Goal: Participate in discussion

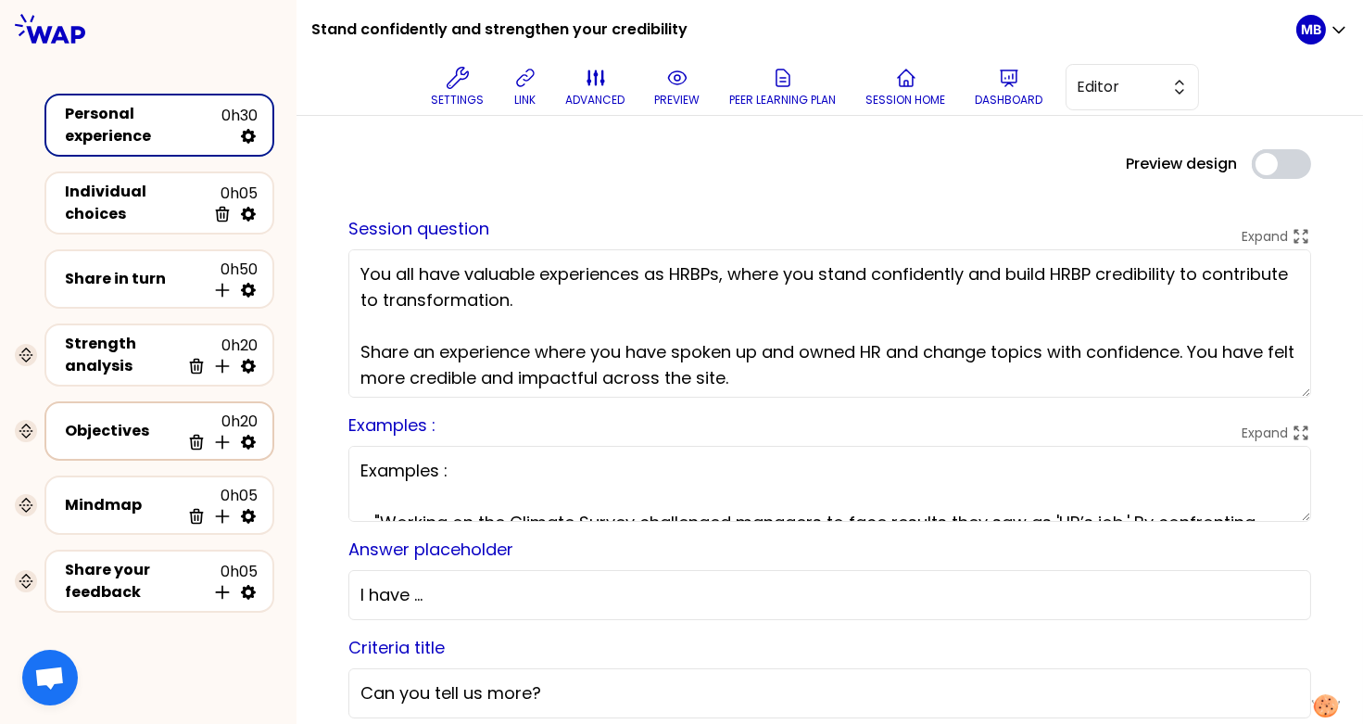
click at [148, 420] on div "Objectives" at bounding box center [122, 431] width 115 height 22
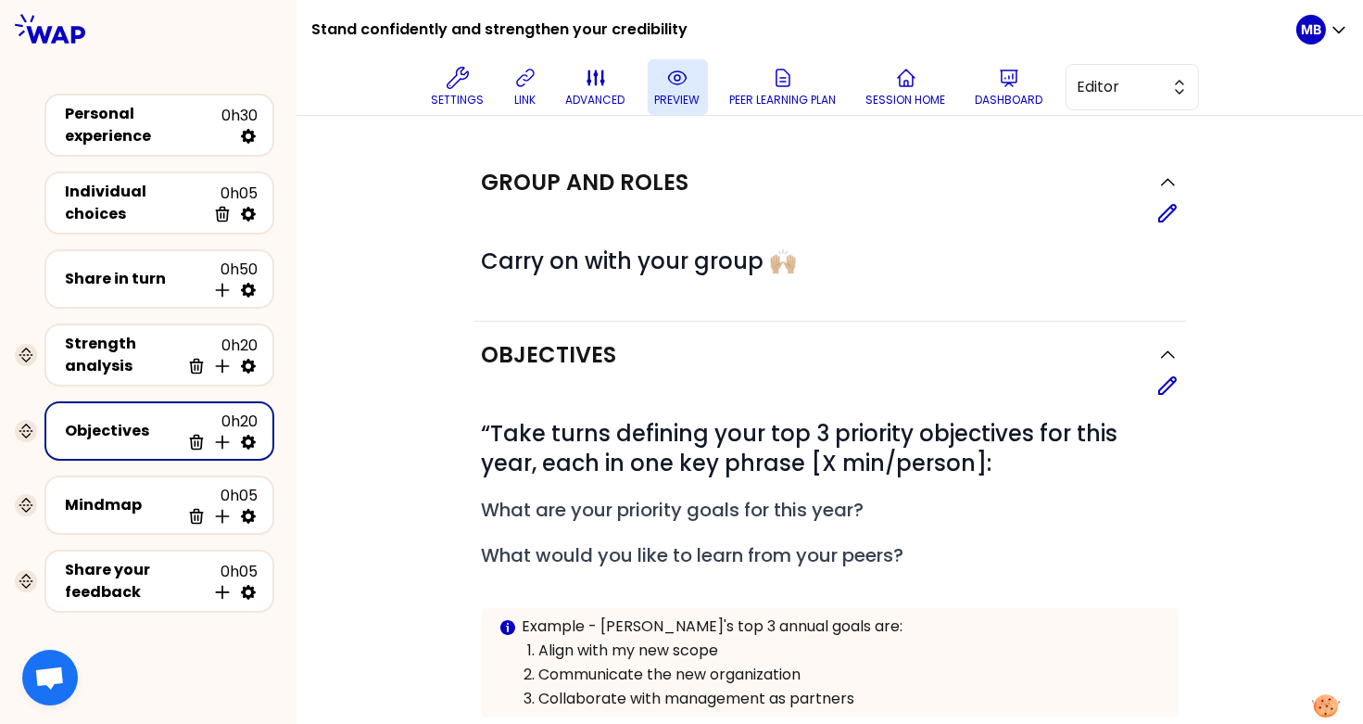
click at [658, 80] on button "preview" at bounding box center [678, 87] width 60 height 56
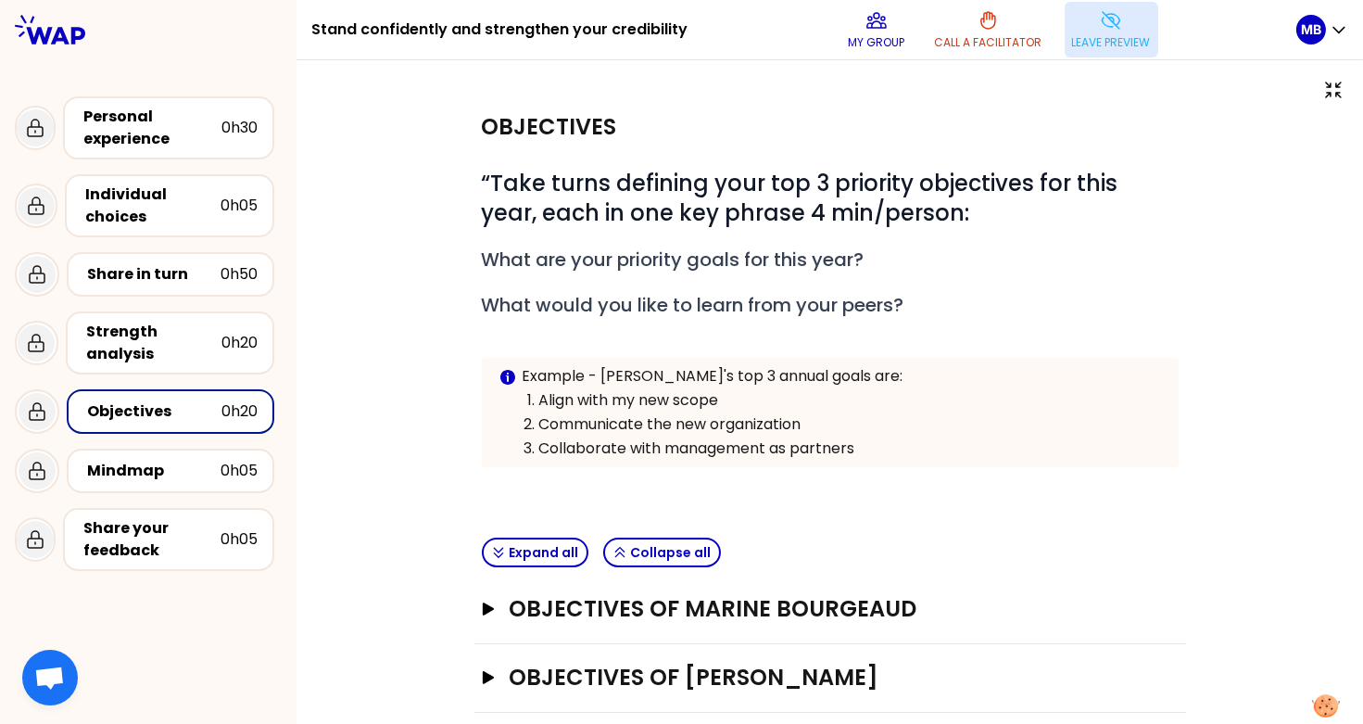
click at [1099, 36] on p "Leave preview" at bounding box center [1111, 42] width 79 height 15
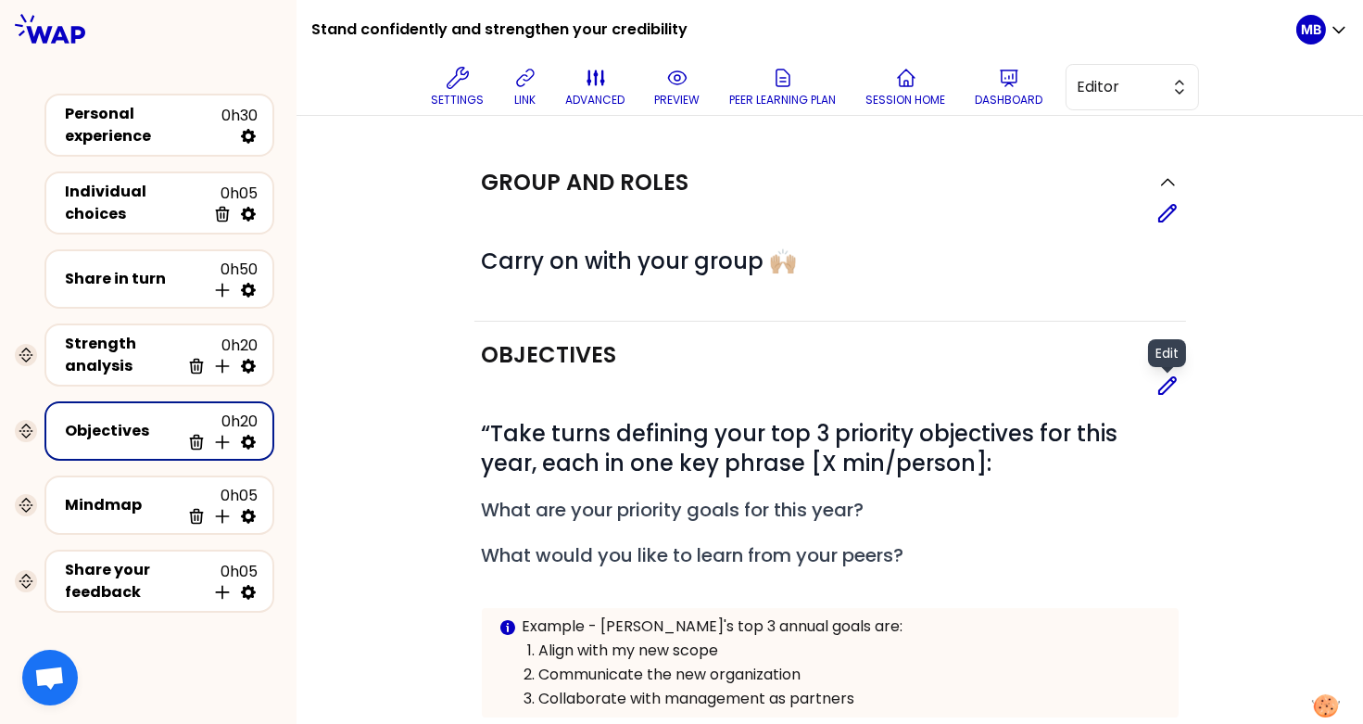
click at [1171, 382] on icon at bounding box center [1168, 385] width 22 height 22
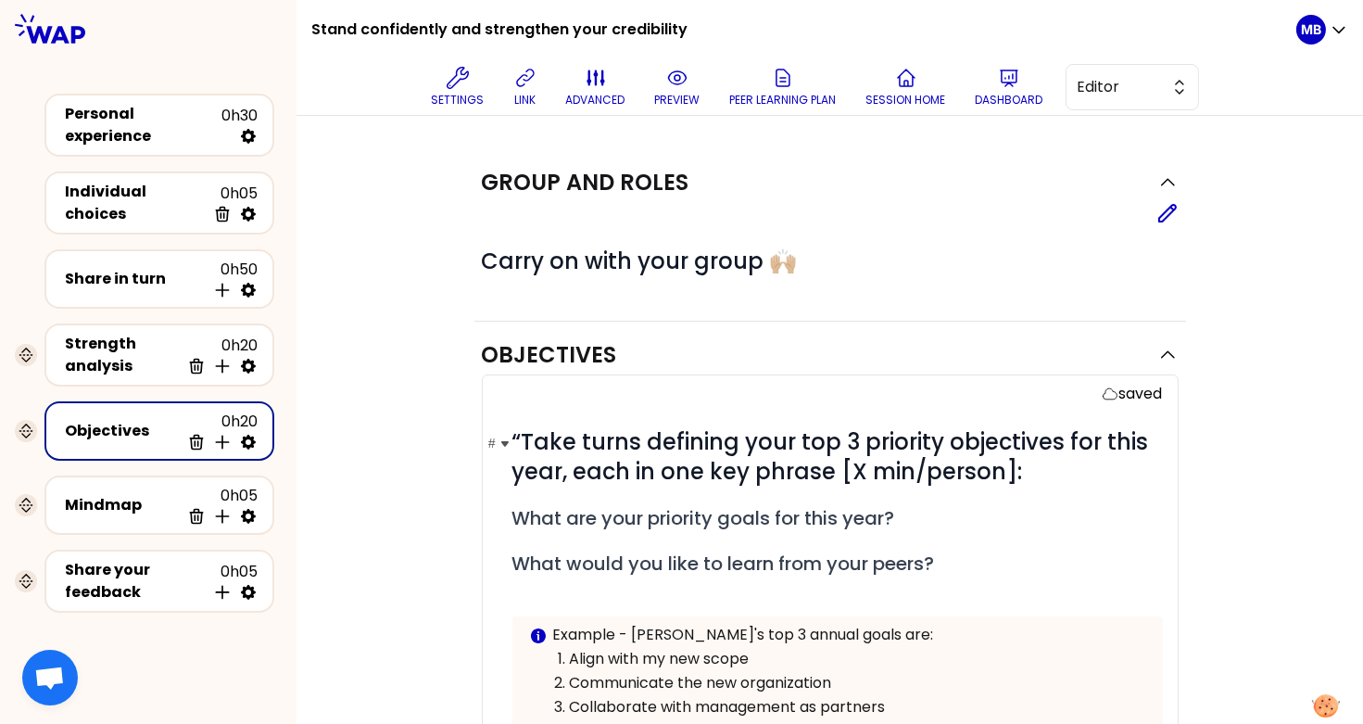
click at [525, 443] on span "“Take turns defining your top 3 priority objectives for this year, each in one …" at bounding box center [834, 456] width 642 height 60
click at [685, 78] on icon at bounding box center [677, 78] width 22 height 22
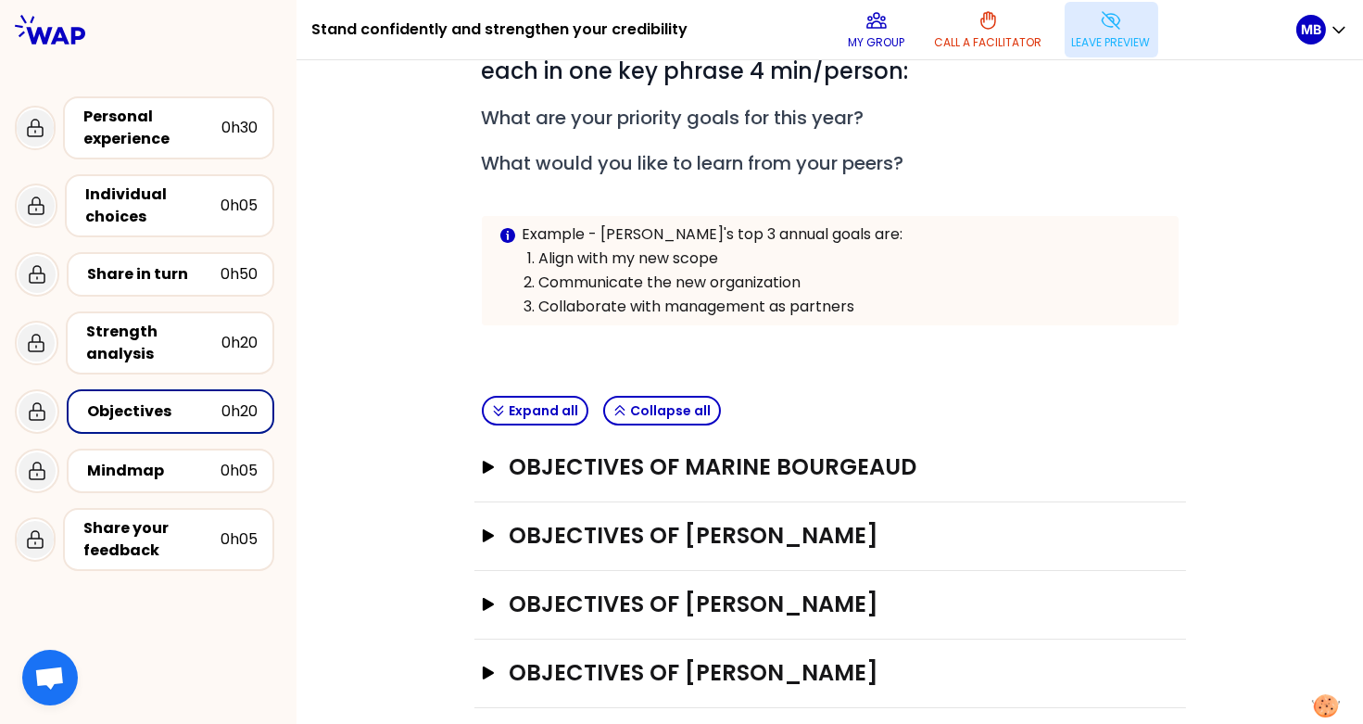
scroll to position [201, 0]
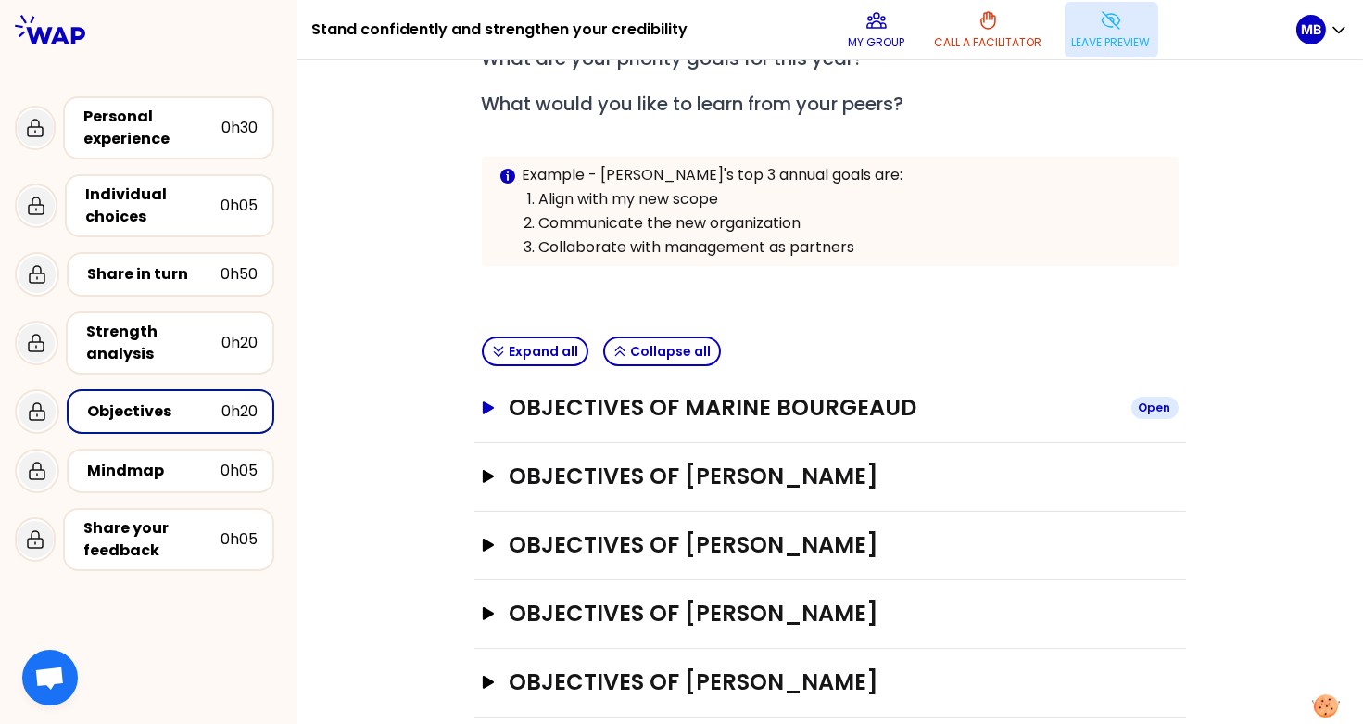
click at [505, 393] on button "Objectives of Marine Bourgeaud Open" at bounding box center [830, 408] width 697 height 30
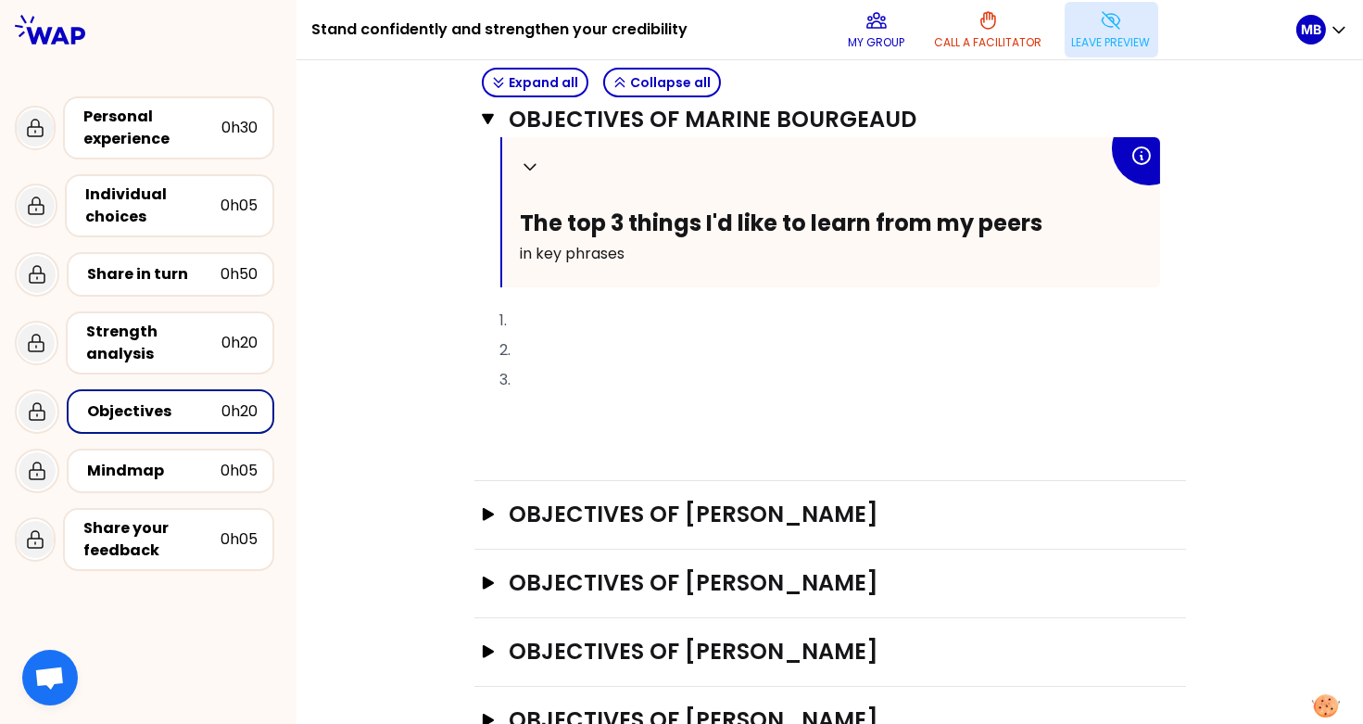
scroll to position [897, 0]
